Goal: Task Accomplishment & Management: Manage account settings

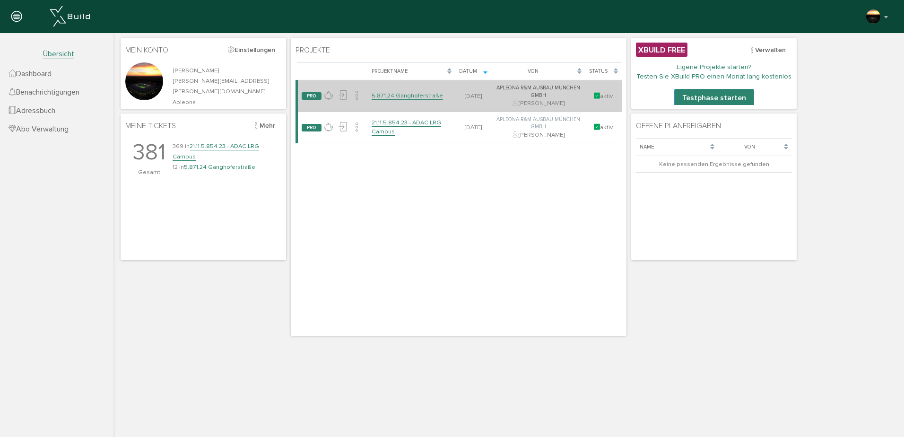
click at [388, 95] on link "5.871.24 Ganghoferstraße" at bounding box center [406, 96] width 71 height 8
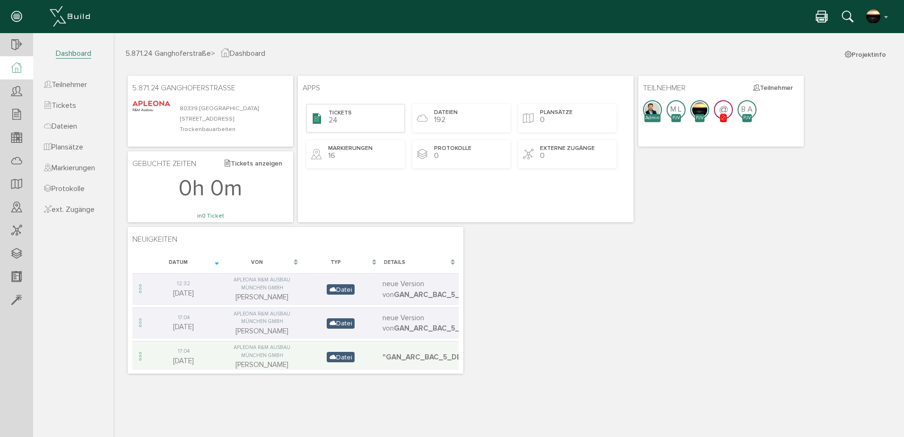
click at [347, 115] on span "Tickets" at bounding box center [339, 113] width 23 height 8
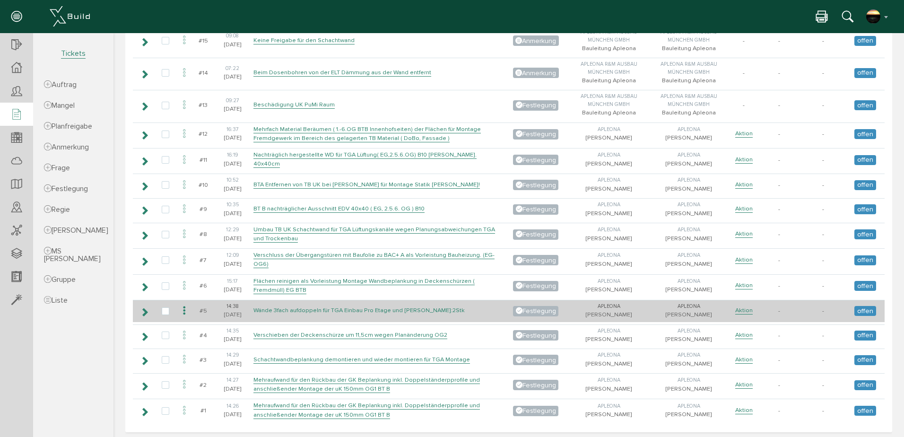
scroll to position [453, 0]
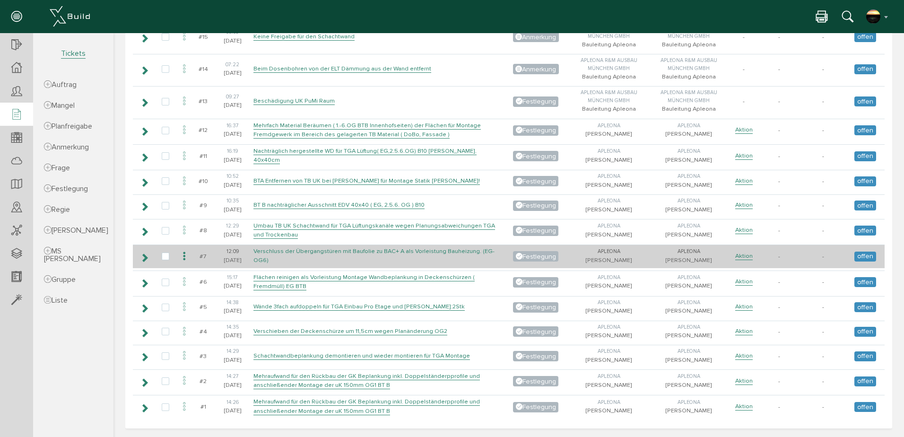
click at [261, 253] on link "Verschluss der Übergangstüren mit Baufolie zu BAC+ A als Vorleistung Bauheizung…" at bounding box center [373, 255] width 241 height 17
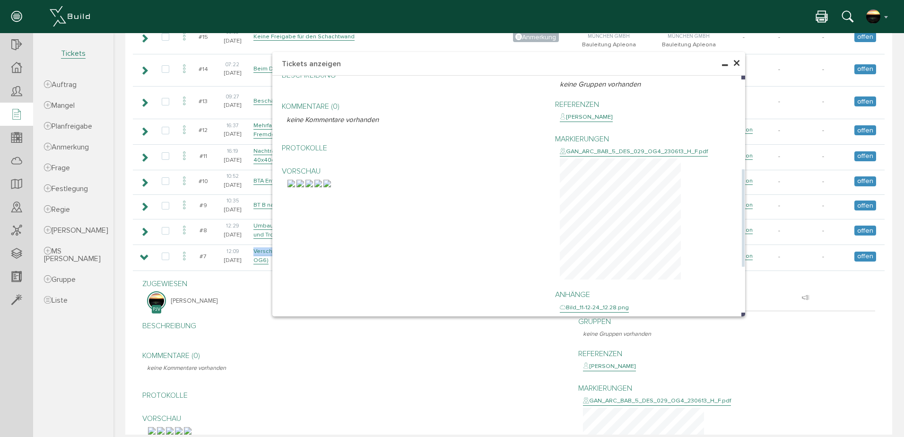
click at [322, 187] on img at bounding box center [318, 184] width 8 height 8
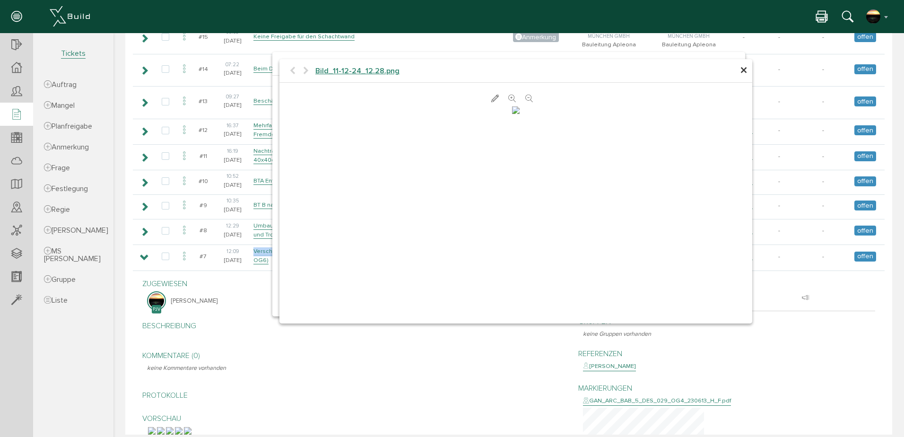
click at [508, 97] on icon at bounding box center [512, 98] width 8 height 9
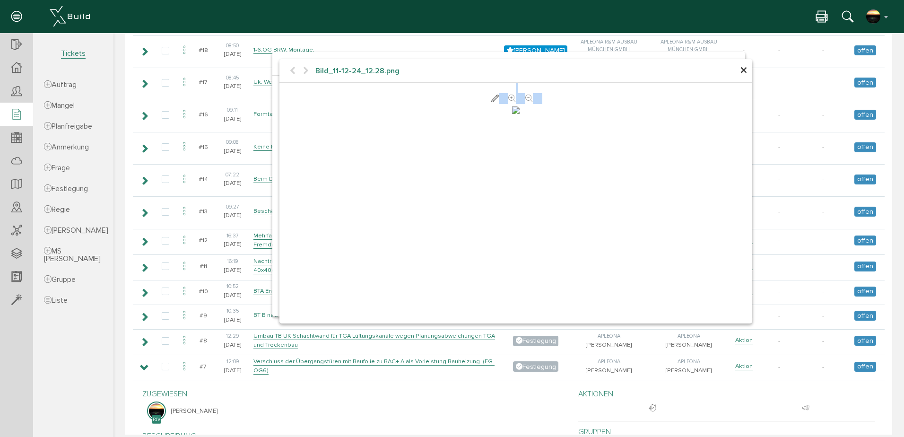
scroll to position [0, 0]
drag, startPoint x: 523, startPoint y: 72, endPoint x: 454, endPoint y: 106, distance: 77.2
click at [454, 106] on div "× Bild_11-12-24_12.28.png abbrechen" at bounding box center [515, 191] width 473 height 264
drag, startPoint x: 455, startPoint y: 105, endPoint x: 502, endPoint y: 100, distance: 48.1
click at [508, 100] on icon at bounding box center [512, 98] width 8 height 9
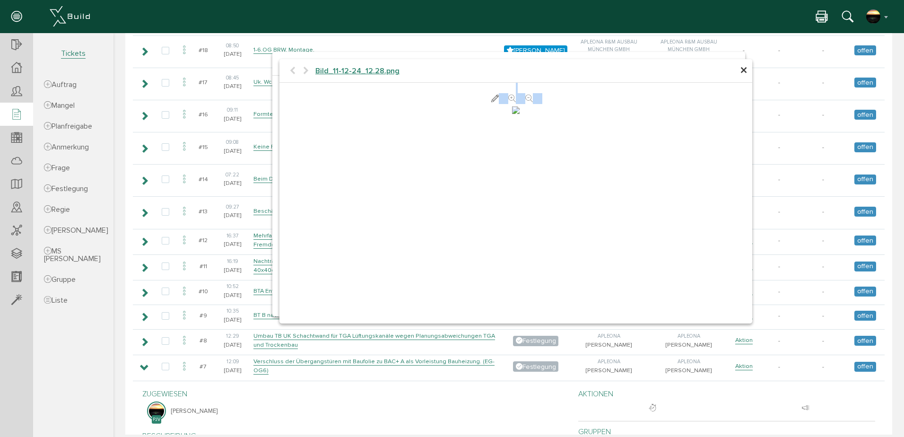
click at [508, 96] on icon at bounding box center [512, 98] width 8 height 9
click at [508, 95] on icon at bounding box center [512, 98] width 8 height 9
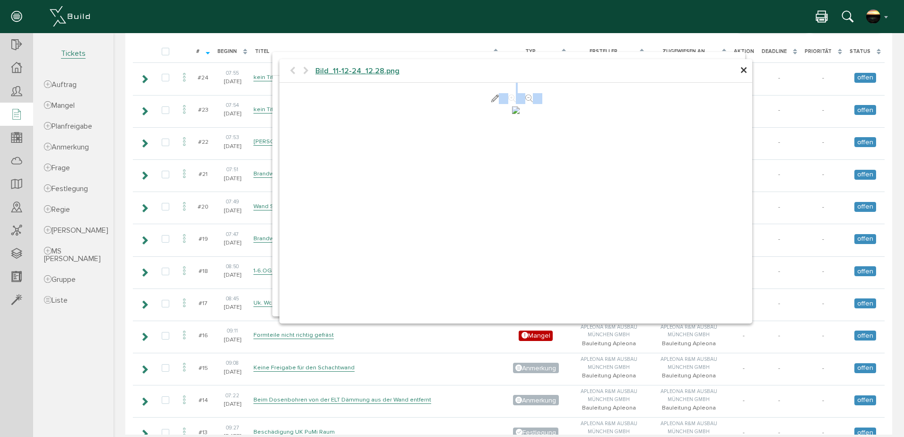
scroll to position [103, 0]
click at [741, 70] on span "×" at bounding box center [744, 70] width 8 height 18
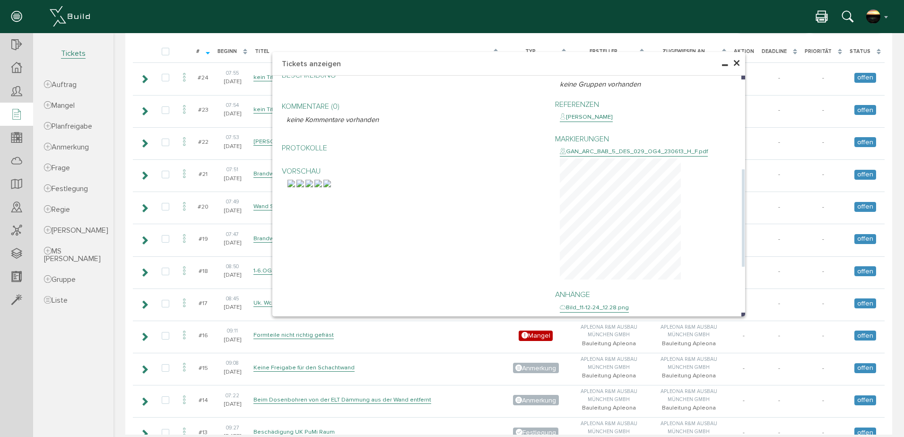
click at [313, 187] on img at bounding box center [309, 184] width 8 height 8
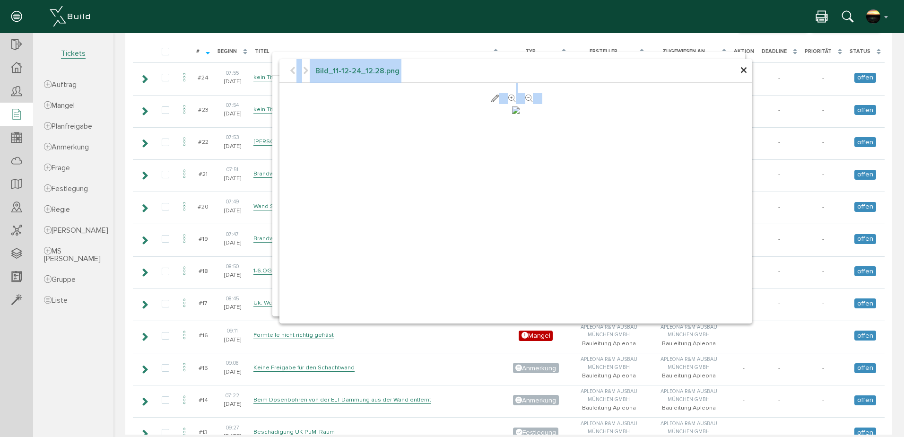
scroll to position [104, 0]
click at [740, 69] on span "×" at bounding box center [744, 70] width 8 height 18
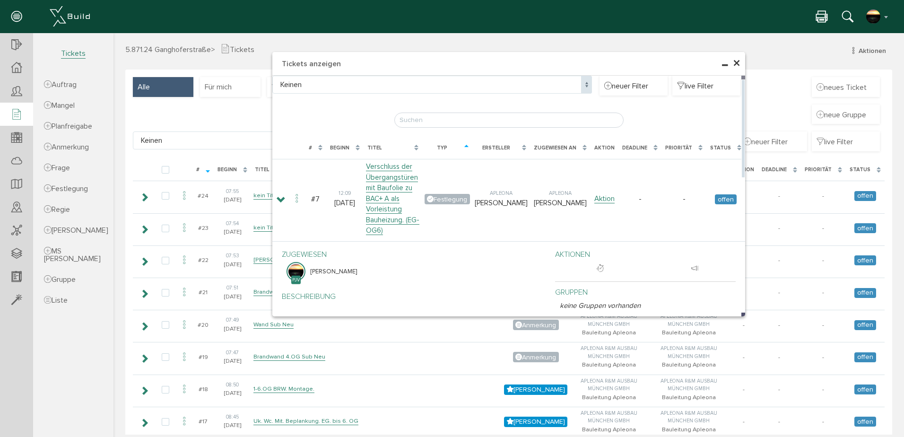
scroll to position [0, 0]
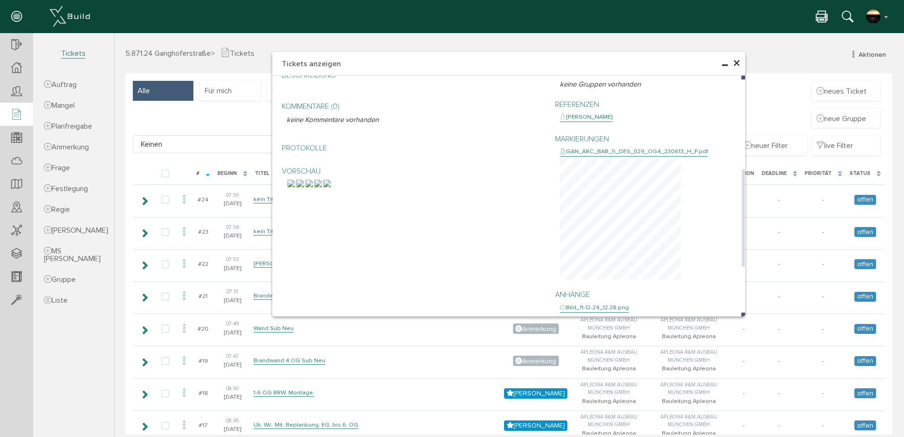
click at [602, 147] on div "GAN_ARC_BAB_5_DES_029_OG4_230613_H_F.pdf" at bounding box center [634, 151] width 148 height 9
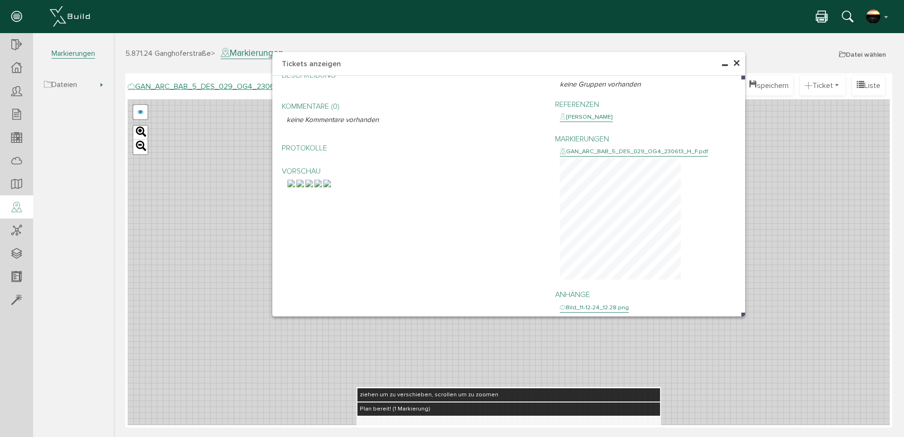
click at [780, 150] on div "× Tickets anzeigen Keinen Keinen neuer Filter live Filter [PERSON_NAME], bitte …" at bounding box center [508, 233] width 790 height 401
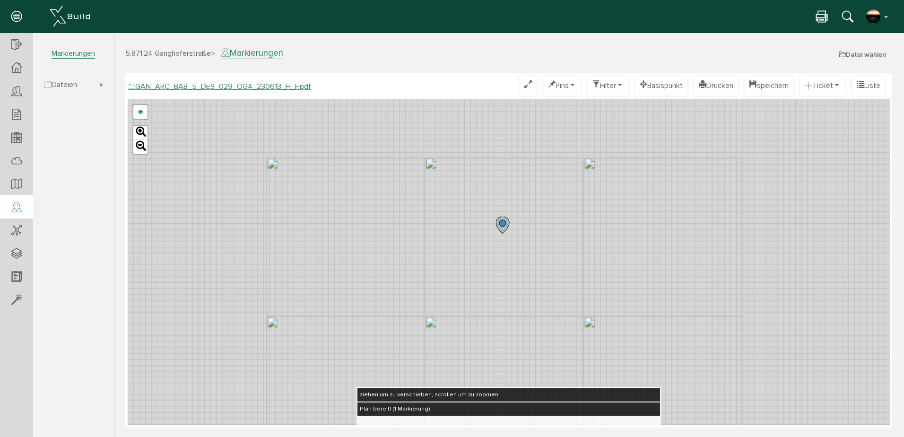
drag, startPoint x: 650, startPoint y: 181, endPoint x: 664, endPoint y: 317, distance: 136.3
click at [677, 336] on div "GAN_ARC_BAB_5_DES_029_OG4_230613_G_F.pdf GAN_ARC_BAB_5_DES_029_OG4_230613_F_F.p…" at bounding box center [509, 262] width 762 height 326
drag, startPoint x: 699, startPoint y: 196, endPoint x: 728, endPoint y: 256, distance: 67.2
click at [728, 256] on div "GAN_ARC_BAB_5_DES_029_OG4_230613_G_F.pdf GAN_ARC_BAB_5_DES_029_OG4_230613_F_F.p…" at bounding box center [509, 262] width 762 height 326
drag, startPoint x: 405, startPoint y: 325, endPoint x: 500, endPoint y: 105, distance: 239.2
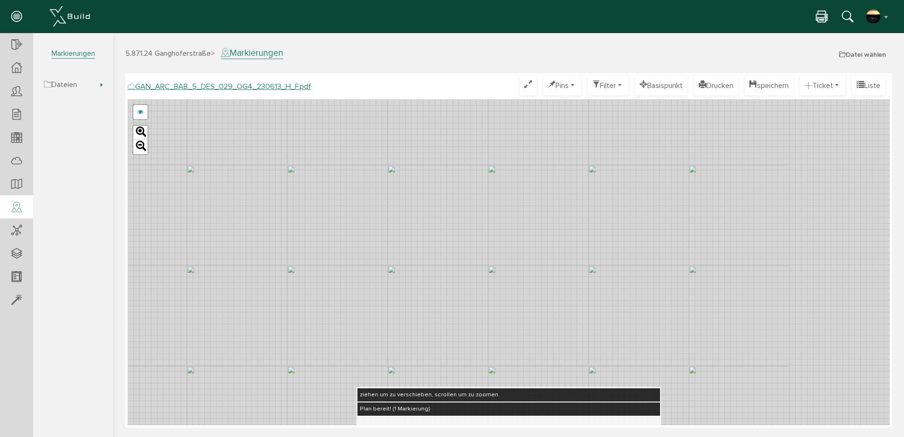
click at [500, 105] on div "GAN_ARC_BAB_5_DES_029_OG4_230613_G_F.pdf GAN_ARC_BAB_5_DES_029_OG4_230613_F_F.p…" at bounding box center [509, 262] width 762 height 326
drag, startPoint x: 553, startPoint y: 348, endPoint x: 510, endPoint y: 287, distance: 74.6
click at [510, 287] on div "GAN_ARC_BAB_5_DES_029_OG4_230613_G_F.pdf GAN_ARC_BAB_5_DES_029_OG4_230613_F_F.p…" at bounding box center [509, 262] width 762 height 326
drag, startPoint x: 382, startPoint y: 232, endPoint x: 512, endPoint y: 261, distance: 133.2
click at [512, 261] on div "GAN_ARC_BAB_5_DES_029_OG4_230613_G_F.pdf GAN_ARC_BAB_5_DES_029_OG4_230613_F_F.p…" at bounding box center [509, 262] width 762 height 326
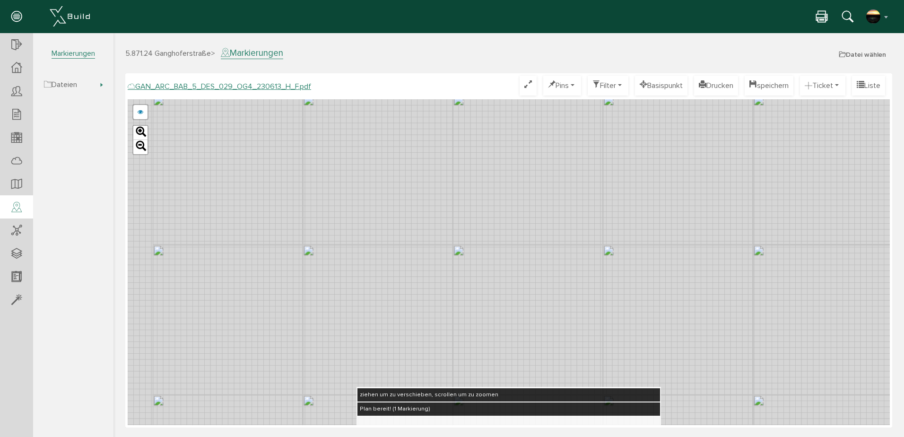
drag, startPoint x: 341, startPoint y: 265, endPoint x: 492, endPoint y: 284, distance: 152.0
click at [471, 343] on div "GAN_ARC_BAB_5_DES_029_OG4_230613_G_F.pdf GAN_ARC_BAB_5_DES_029_OG4_230613_F_F.p…" at bounding box center [509, 262] width 762 height 326
drag, startPoint x: 454, startPoint y: 143, endPoint x: 467, endPoint y: 285, distance: 142.4
click at [467, 285] on div "GAN_ARC_BAB_5_DES_029_OG4_230613_G_F.pdf GAN_ARC_BAB_5_DES_029_OG4_230613_F_F.p…" at bounding box center [509, 262] width 762 height 326
drag, startPoint x: 455, startPoint y: 147, endPoint x: 475, endPoint y: 275, distance: 129.1
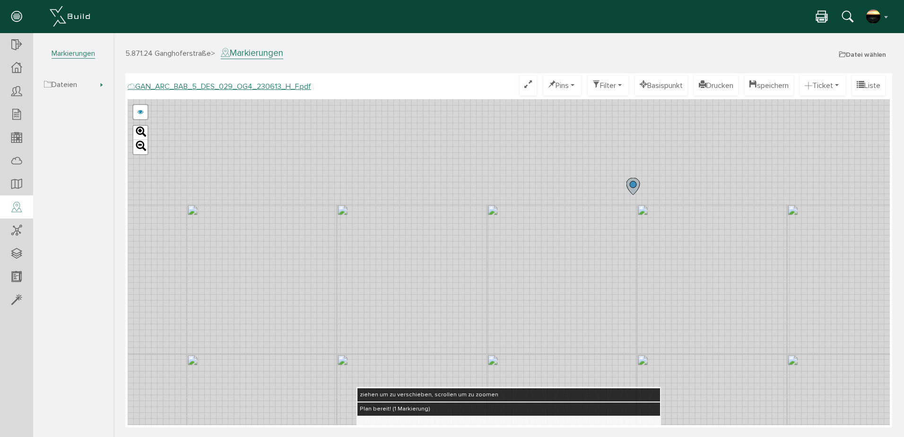
click at [475, 275] on div "GAN_ARC_BAB_5_DES_029_OG4_230613_G_F.pdf GAN_ARC_BAB_5_DES_029_OG4_230613_F_F.p…" at bounding box center [509, 262] width 762 height 326
drag, startPoint x: 243, startPoint y: 231, endPoint x: 750, endPoint y: 295, distance: 510.7
click at [750, 295] on div "GAN_ARC_BAB_5_DES_029_OG4_230613_G_F.pdf GAN_ARC_BAB_5_DES_029_OG4_230613_F_F.p…" at bounding box center [509, 262] width 762 height 326
drag, startPoint x: 385, startPoint y: 188, endPoint x: 376, endPoint y: 21, distance: 167.1
click at [376, 33] on html "erweiterte Suche Datum durchsuchen Deadline durchsuchen Vorgängerversionen durc…" at bounding box center [508, 233] width 790 height 401
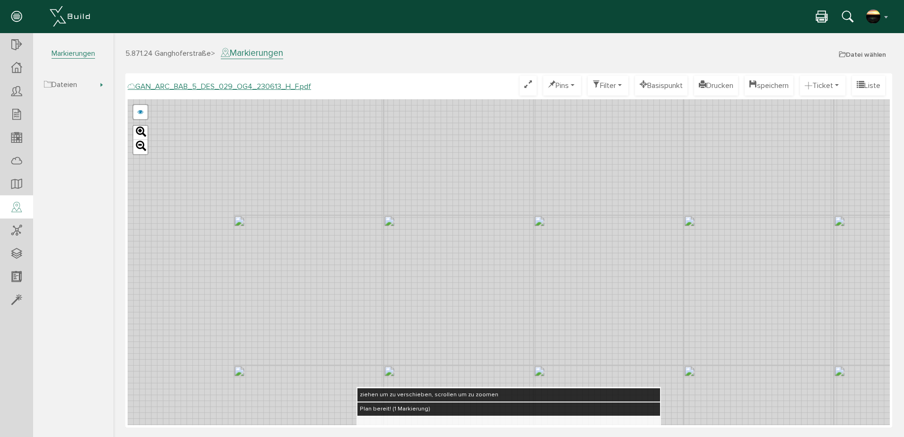
drag, startPoint x: 593, startPoint y: 308, endPoint x: 591, endPoint y: 258, distance: 50.1
click at [591, 258] on div "GAN_ARC_BAB_5_DES_029_OG4_230613_G_F.pdf GAN_ARC_BAB_5_DES_029_OG4_230613_F_F.p…" at bounding box center [509, 262] width 762 height 326
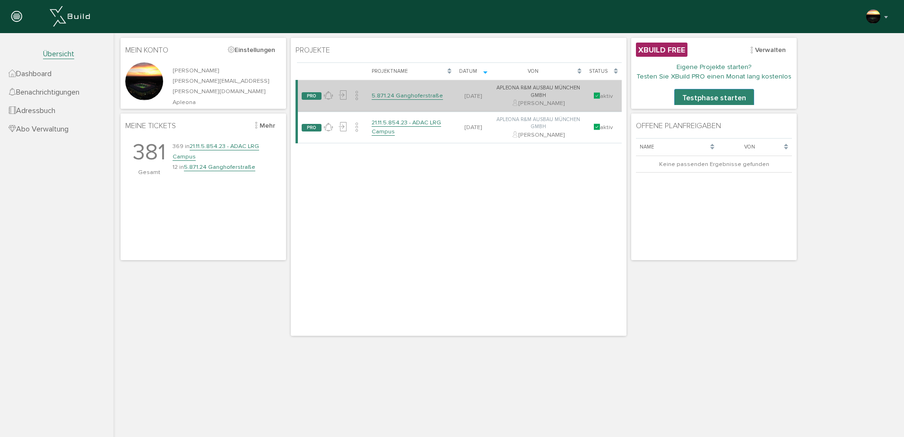
click at [406, 95] on link "5.871.24 Ganghoferstraße" at bounding box center [406, 96] width 71 height 8
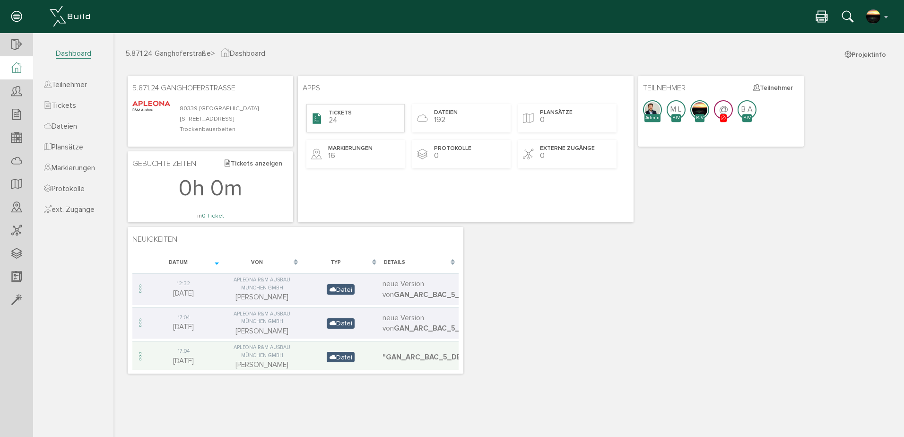
click at [339, 113] on span "Tickets" at bounding box center [339, 113] width 23 height 8
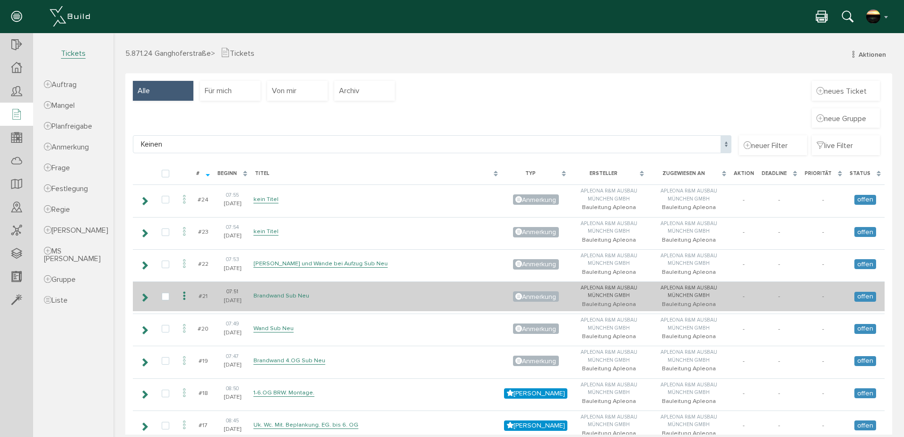
click at [282, 293] on link "Brandwand Sub Neu" at bounding box center [281, 296] width 56 height 8
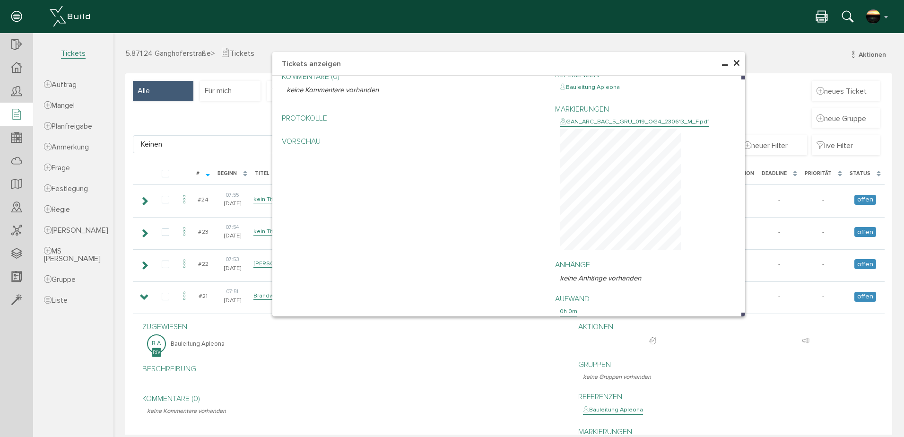
click at [733, 61] on span "×" at bounding box center [737, 63] width 8 height 18
